Goal: Complete application form: Complete application form

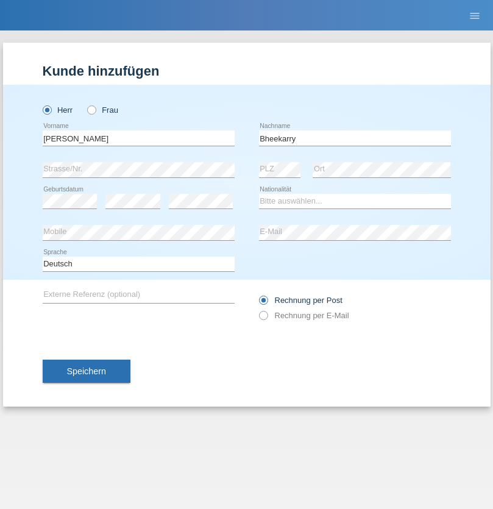
type input "Bheekarry"
select select "MU"
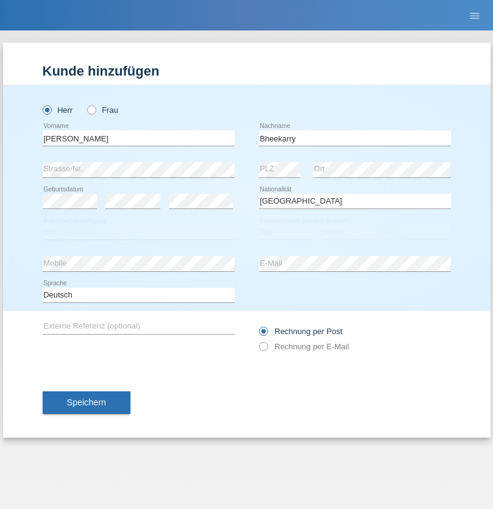
select select "C"
select select "02"
select select "01"
select select "2021"
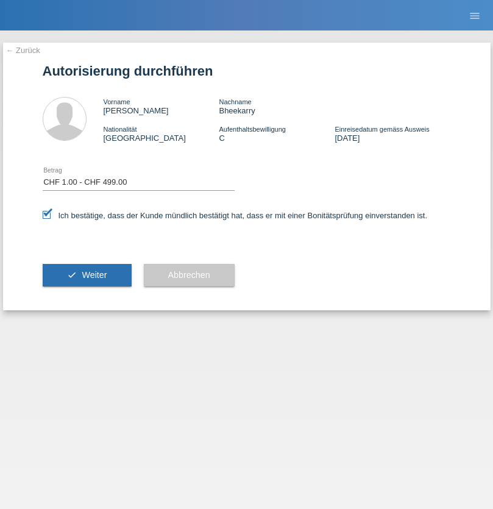
select select "1"
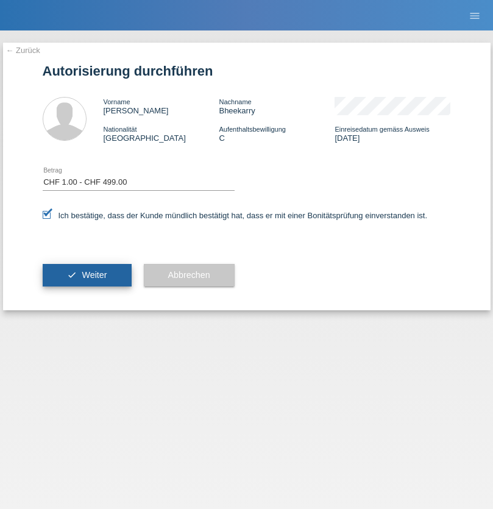
click at [87, 275] on span "Weiter" at bounding box center [94, 275] width 25 height 10
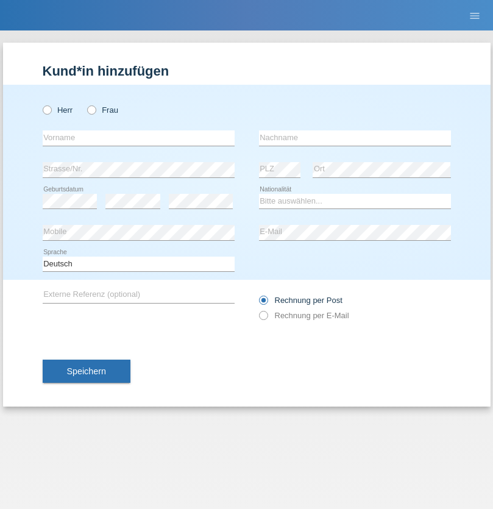
radio input "true"
click at [138, 138] on input "text" at bounding box center [139, 137] width 192 height 15
type input "[PERSON_NAME]"
click at [355, 138] on input "text" at bounding box center [355, 137] width 192 height 15
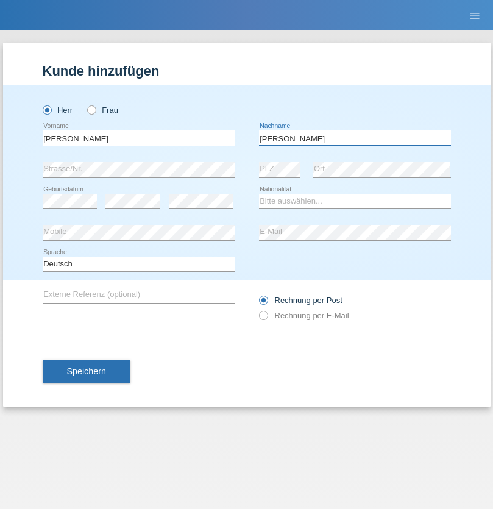
type input "[PERSON_NAME]"
select select "SY"
select select "C"
select select "21"
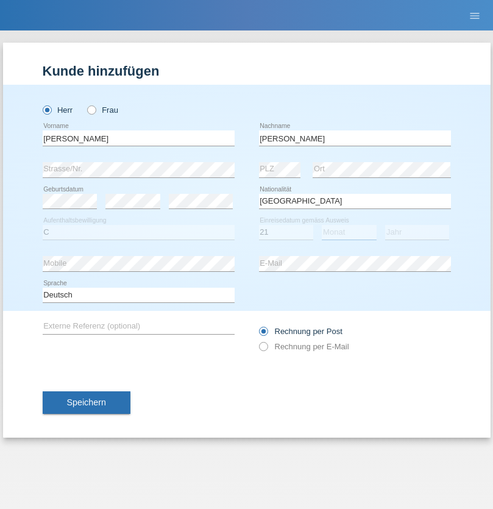
select select "12"
select select "2013"
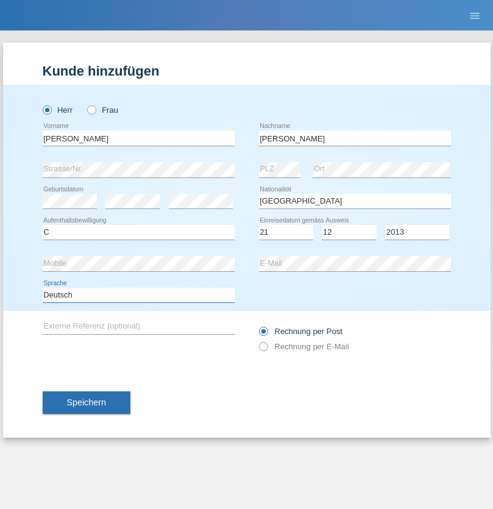
select select "en"
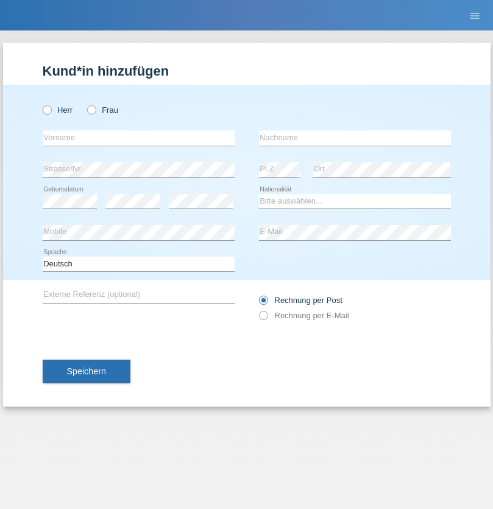
radio input "true"
click at [138, 138] on input "text" at bounding box center [139, 137] width 192 height 15
type input "David"
click at [355, 138] on input "text" at bounding box center [355, 137] width 192 height 15
type input "Senn"
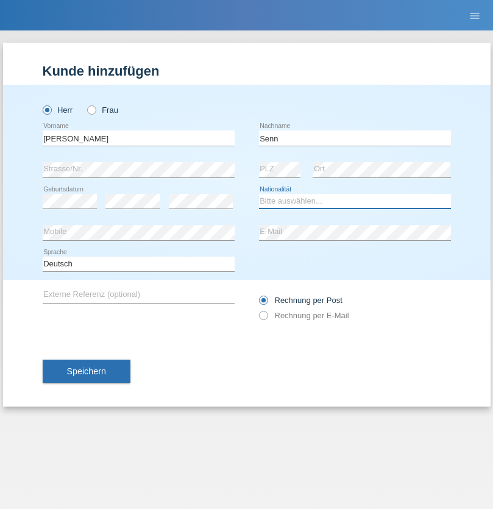
select select "CH"
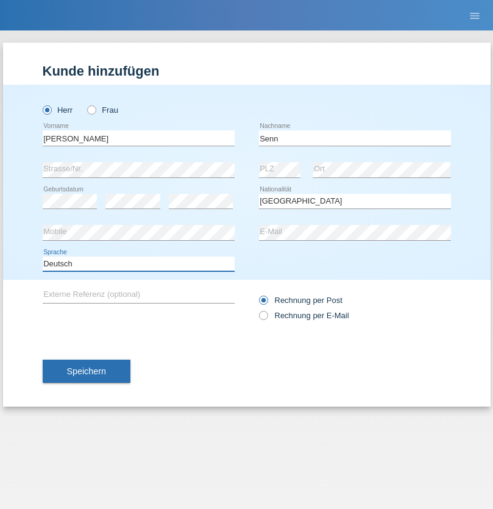
select select "en"
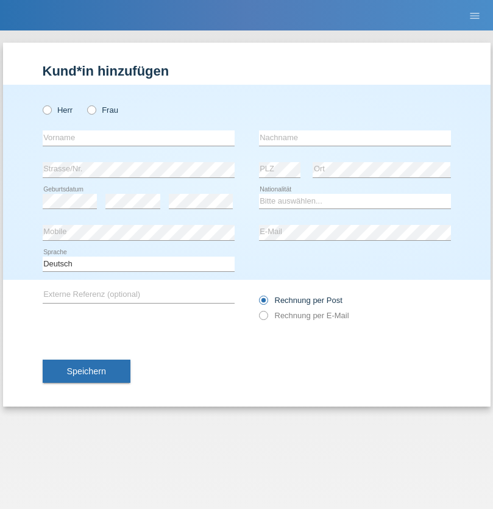
radio input "true"
click at [138, 138] on input "text" at bounding box center [139, 137] width 192 height 15
type input "Diana"
click at [355, 138] on input "text" at bounding box center [355, 137] width 192 height 15
type input "Baloh"
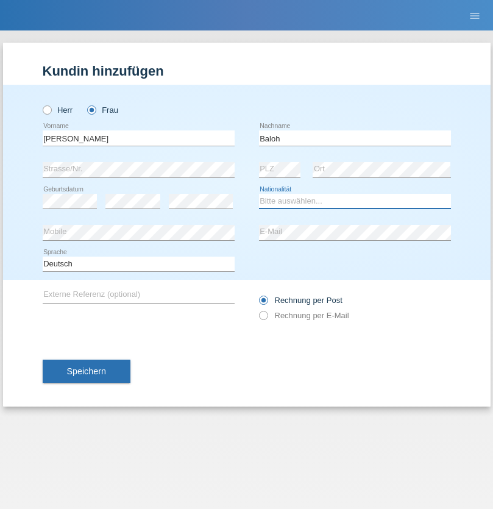
select select "UA"
select select "C"
select select "09"
select select "05"
radio input "true"
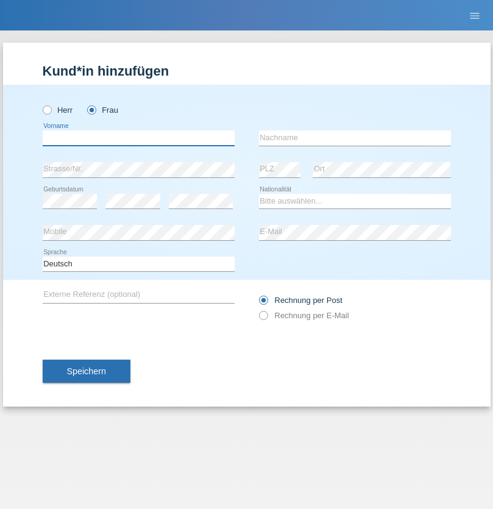
click at [138, 138] on input "text" at bounding box center [139, 137] width 192 height 15
type input "Carol"
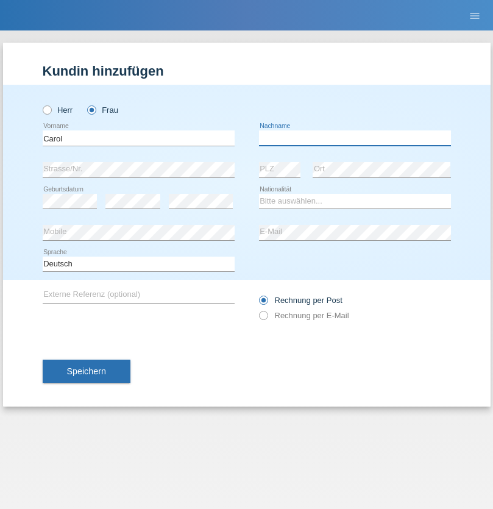
click at [355, 138] on input "text" at bounding box center [355, 137] width 192 height 15
type input "Khenissi"
select select "CH"
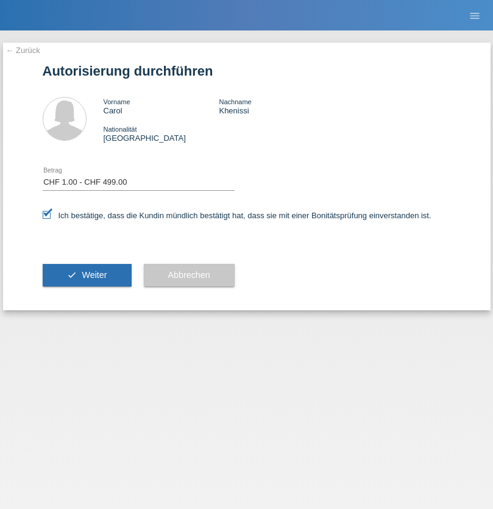
select select "1"
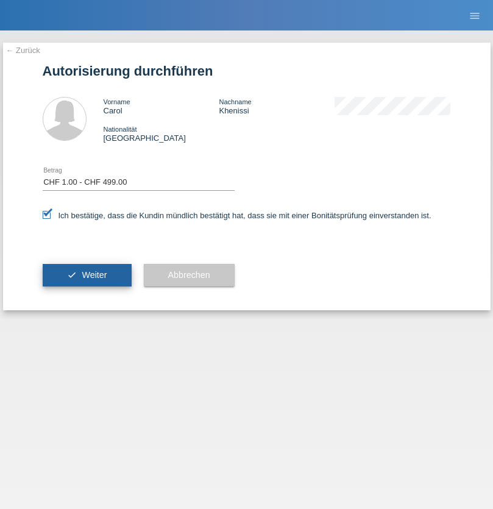
click at [87, 275] on span "Weiter" at bounding box center [94, 275] width 25 height 10
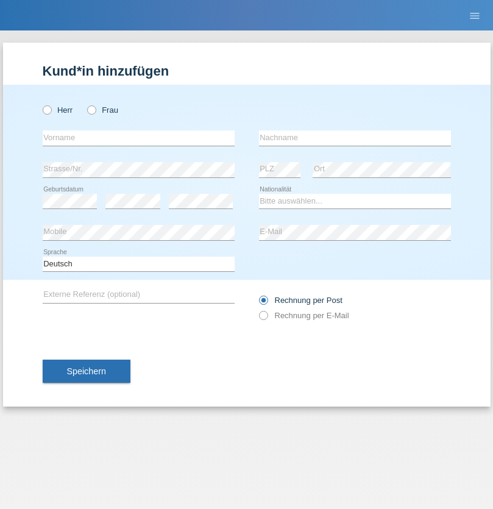
radio input "true"
click at [138, 138] on input "text" at bounding box center [139, 137] width 192 height 15
type input "Carlos"
click at [355, 138] on input "text" at bounding box center [355, 137] width 192 height 15
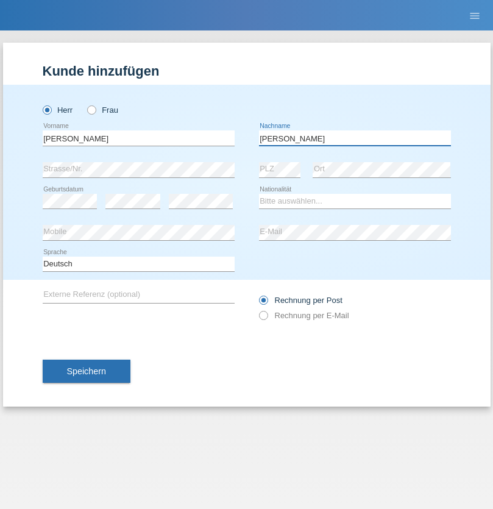
type input "[PERSON_NAME]"
select select "PT"
select select "C"
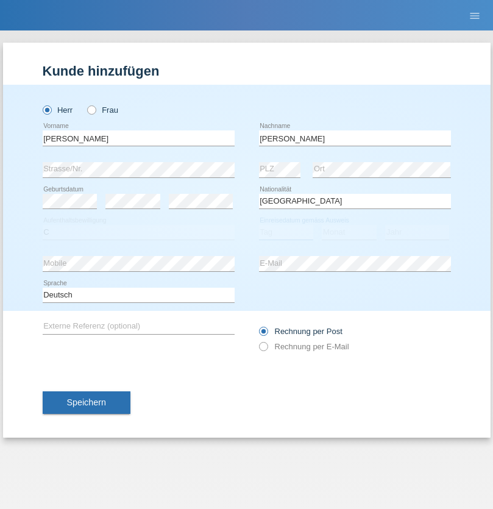
select select "08"
select select "11"
select select "1992"
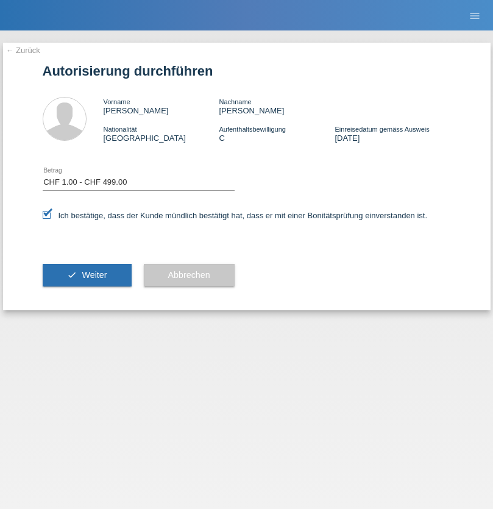
select select "1"
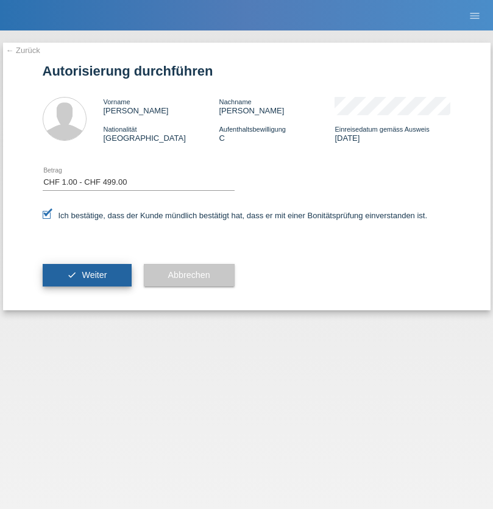
click at [87, 275] on span "Weiter" at bounding box center [94, 275] width 25 height 10
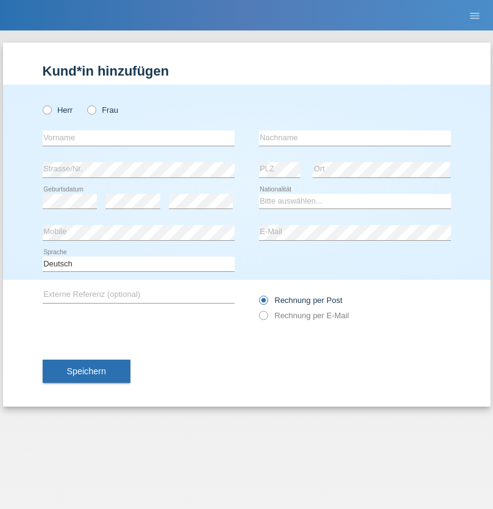
radio input "true"
click at [138, 138] on input "text" at bounding box center [139, 137] width 192 height 15
type input "Petre"
click at [355, 138] on input "text" at bounding box center [355, 137] width 192 height 15
type input "Bujor"
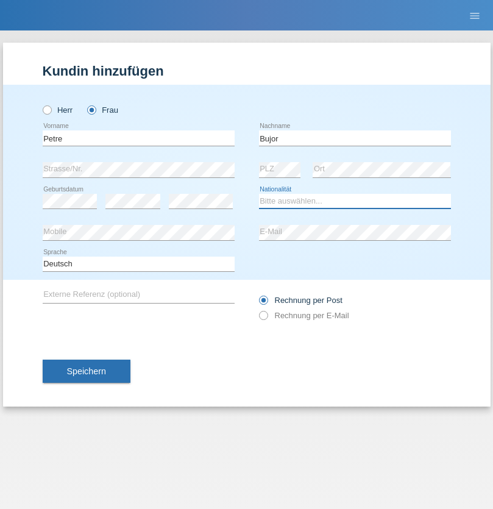
select select "RO"
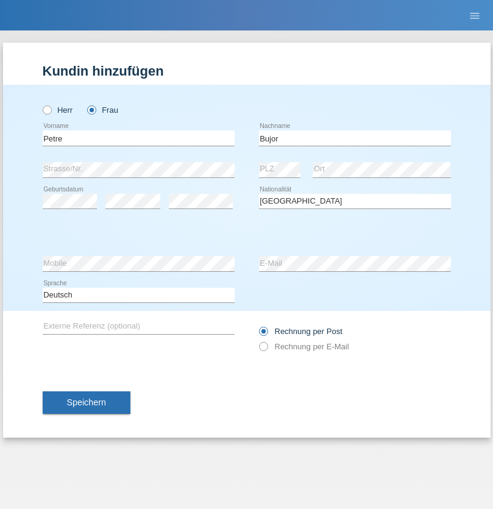
select select "C"
select select "08"
select select "09"
select select "2021"
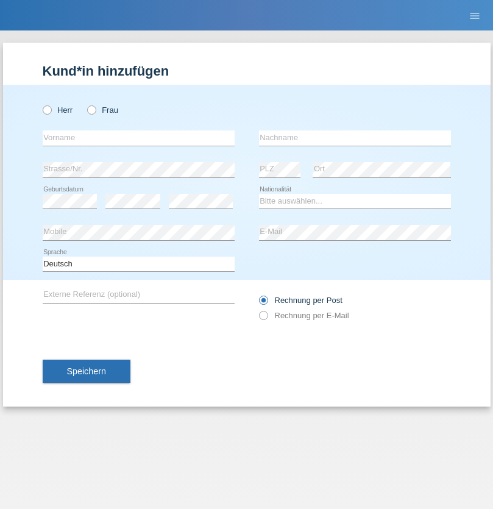
radio input "true"
click at [138, 138] on input "text" at bounding box center [139, 137] width 192 height 15
type input "agnertina"
click at [355, 138] on input "text" at bounding box center [355, 137] width 192 height 15
type input "noshaj"
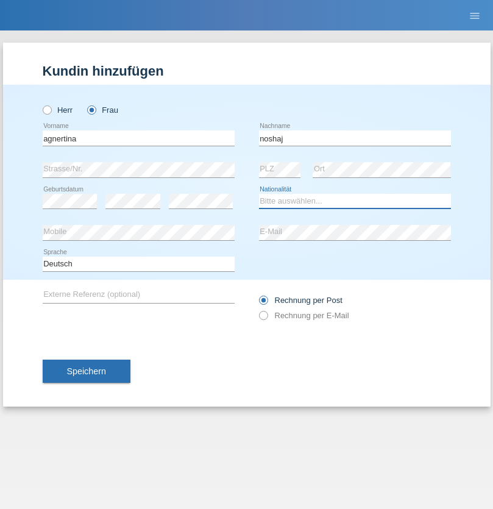
select select "NL"
select select "C"
select select "01"
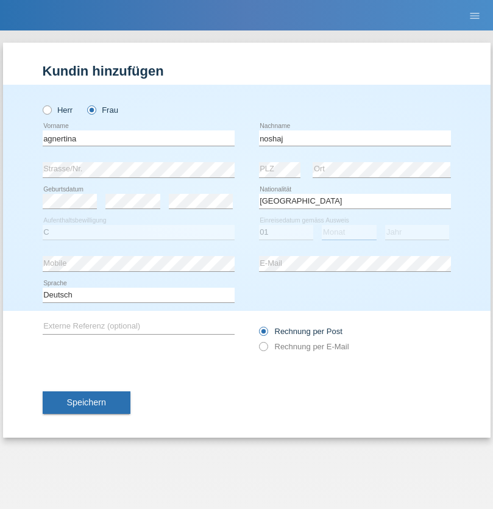
select select "08"
select select "2021"
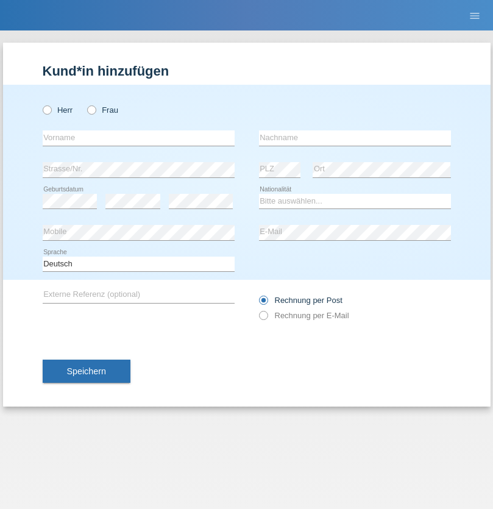
radio input "true"
click at [138, 138] on input "text" at bounding box center [139, 137] width 192 height 15
type input "firat"
click at [355, 138] on input "text" at bounding box center [355, 137] width 192 height 15
type input "kara"
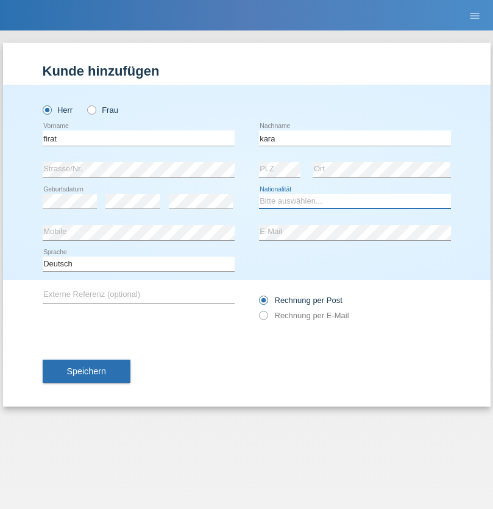
select select "CH"
radio input "true"
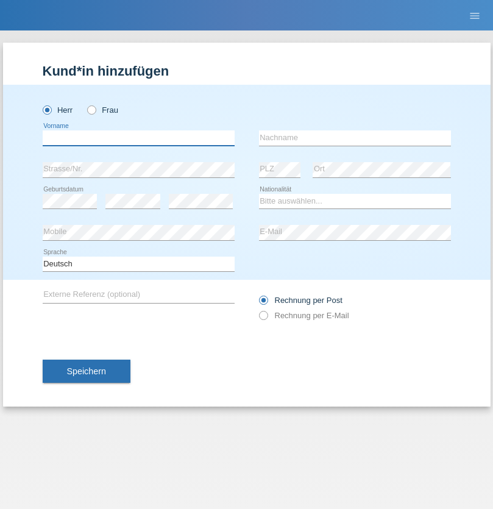
click at [138, 138] on input "text" at bounding box center [139, 137] width 192 height 15
type input "[PERSON_NAME]"
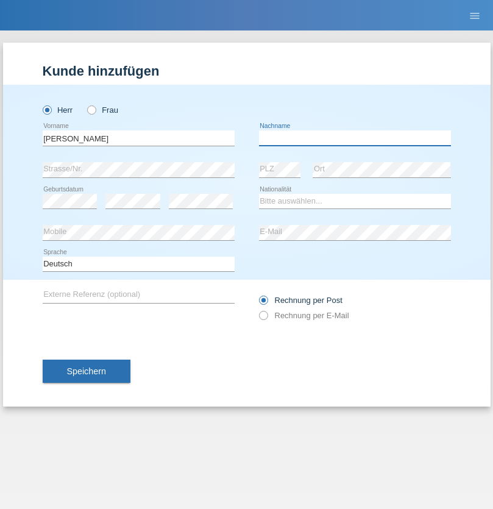
click at [355, 138] on input "text" at bounding box center [355, 137] width 192 height 15
type input "Teeriu"
select select "RO"
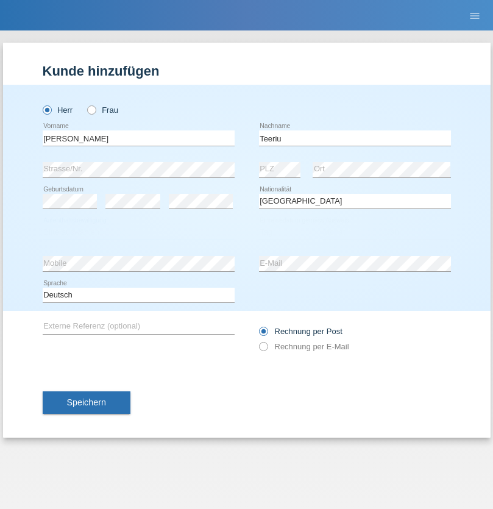
select select "C"
select select "08"
select select "09"
select select "2021"
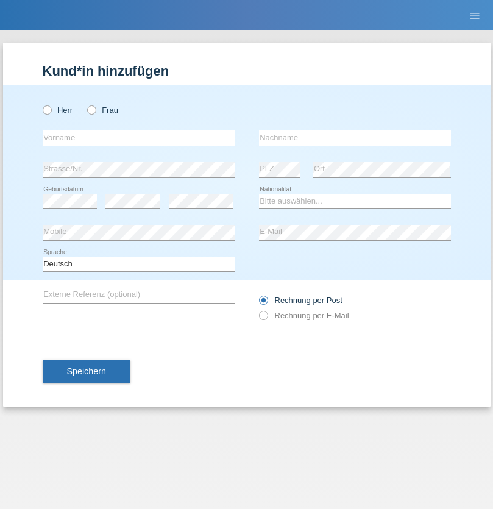
radio input "true"
click at [138, 138] on input "text" at bounding box center [139, 137] width 192 height 15
type input "Rihanna"
click at [355, 138] on input "text" at bounding box center [355, 137] width 192 height 15
type input "Dössegger"
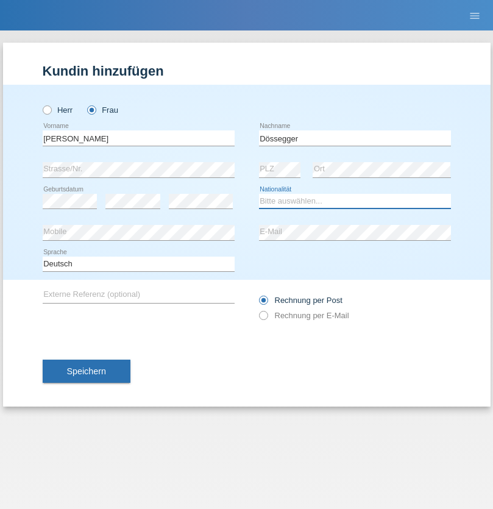
select select "CH"
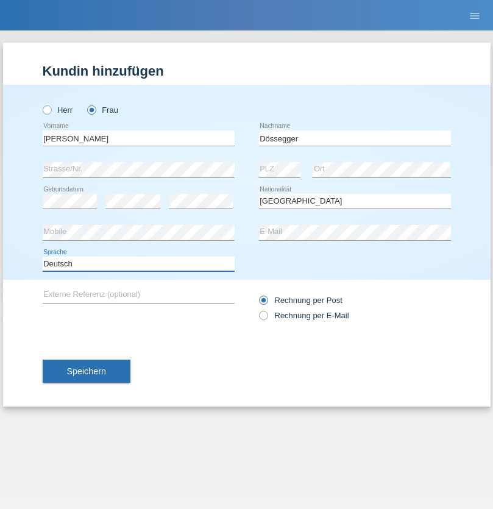
select select "en"
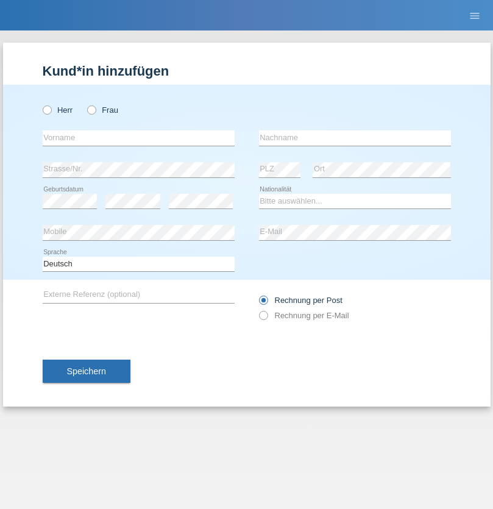
radio input "true"
click at [138, 138] on input "text" at bounding box center [139, 137] width 192 height 15
type input "Senije"
click at [355, 138] on input "text" at bounding box center [355, 137] width 192 height 15
type input "[DEMOGRAPHIC_DATA]"
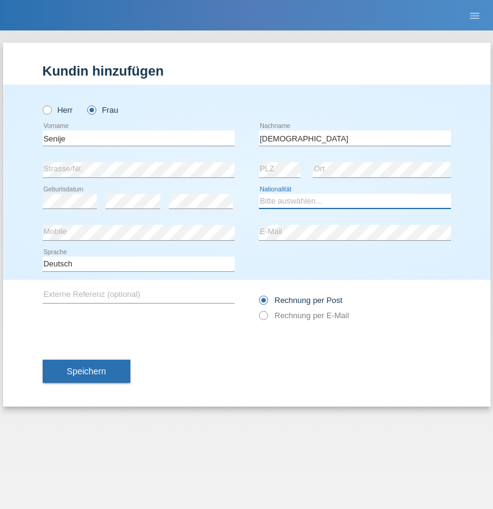
select select "CH"
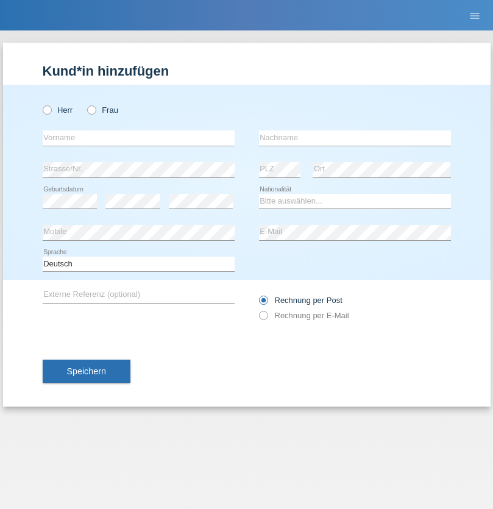
radio input "true"
click at [138, 138] on input "text" at bounding box center [139, 137] width 192 height 15
type input "[PERSON_NAME]"
click at [355, 138] on input "text" at bounding box center [355, 137] width 192 height 15
type input "Priestley"
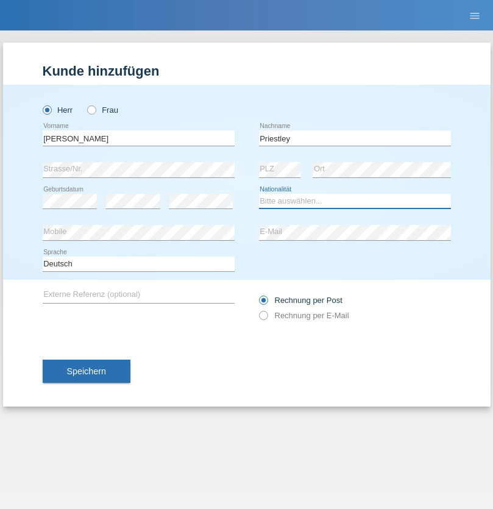
select select "CH"
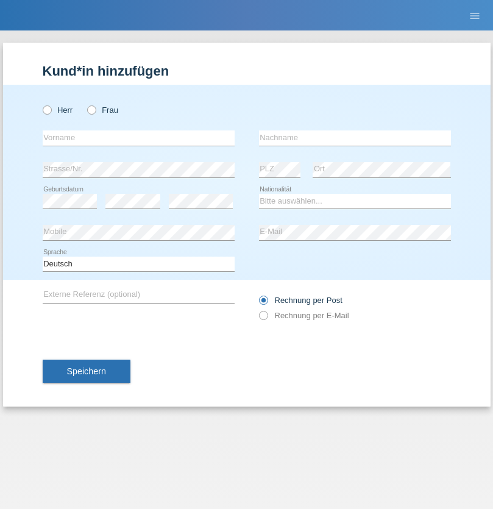
radio input "true"
click at [138, 138] on input "text" at bounding box center [139, 137] width 192 height 15
type input "Francesco"
click at [355, 138] on input "text" at bounding box center [355, 137] width 192 height 15
type input "Fortugno"
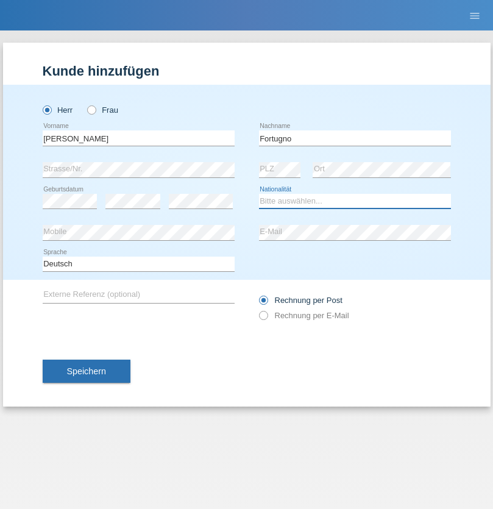
select select "IT"
select select "C"
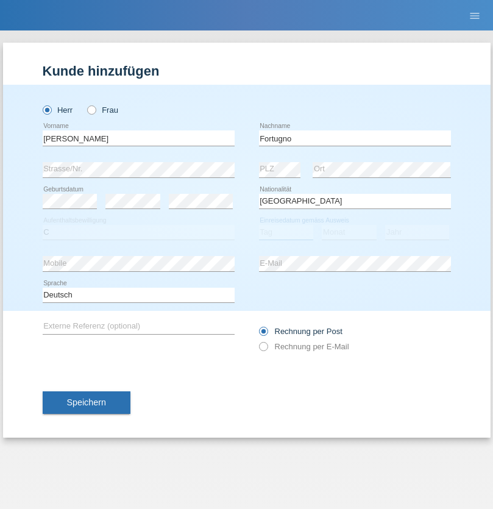
select select "09"
select select "08"
select select "2006"
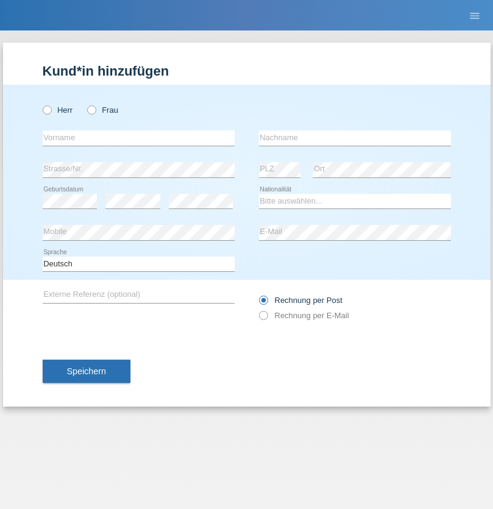
radio input "true"
click at [138, 138] on input "text" at bounding box center [139, 137] width 192 height 15
type input "[PERSON_NAME]"
click at [355, 138] on input "text" at bounding box center [355, 137] width 192 height 15
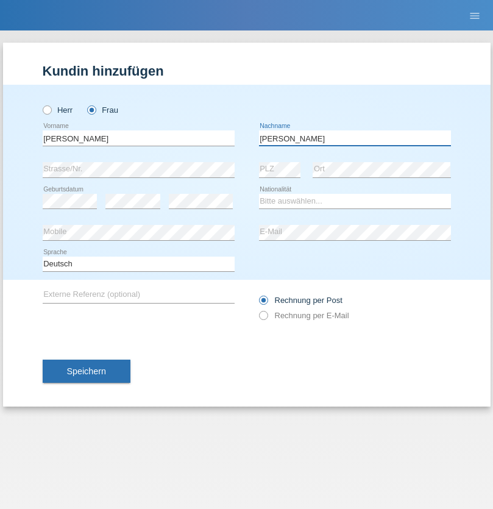
type input "[PERSON_NAME]"
select select "UA"
select select "C"
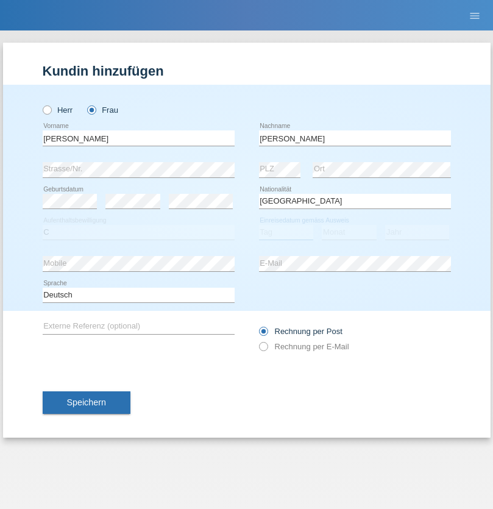
select select "23"
select select "10"
select select "2021"
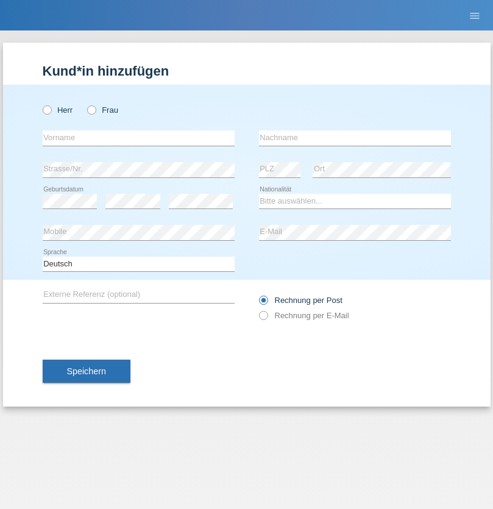
radio input "true"
click at [138, 138] on input "text" at bounding box center [139, 137] width 192 height 15
type input "Nuria"
click at [355, 138] on input "text" at bounding box center [355, 137] width 192 height 15
type input "D'Antino"
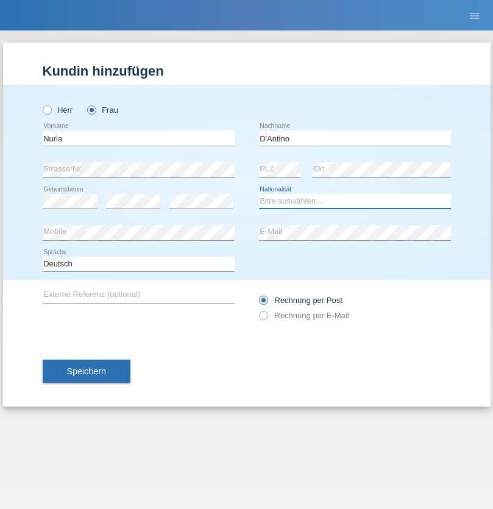
select select "CH"
